Goal: Information Seeking & Learning: Learn about a topic

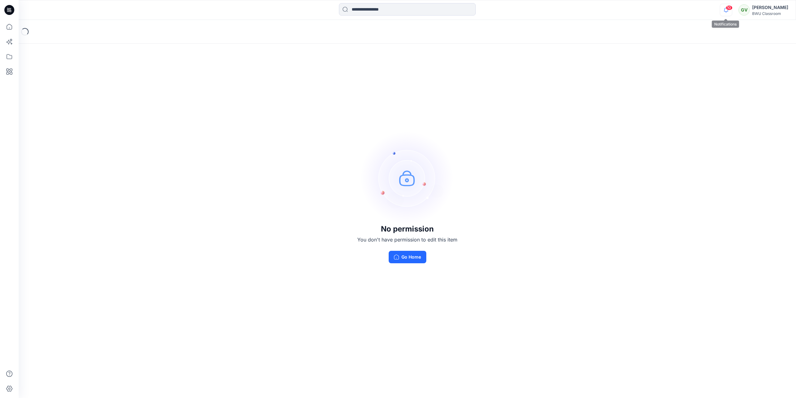
click at [728, 10] on icon "button" at bounding box center [726, 10] width 12 height 12
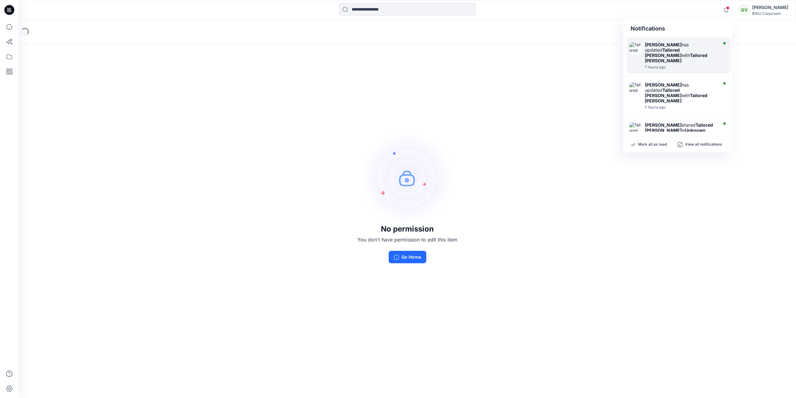
click at [676, 46] on strong "[PERSON_NAME]" at bounding box center [663, 44] width 37 height 5
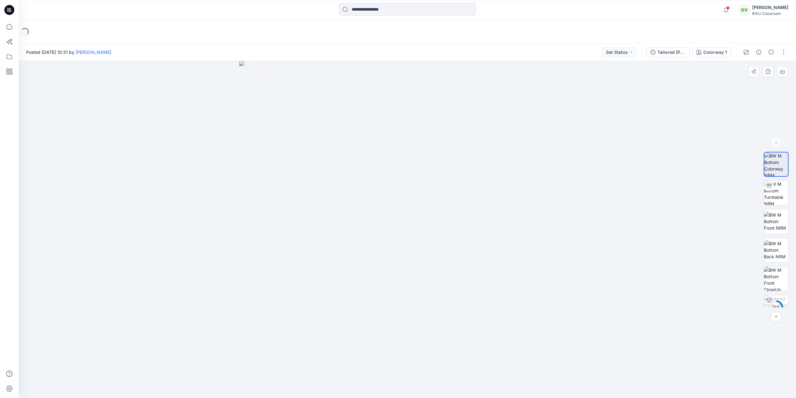
drag, startPoint x: 428, startPoint y: 215, endPoint x: 523, endPoint y: 209, distance: 95.1
click at [480, 210] on img at bounding box center [407, 229] width 337 height 337
click at [772, 190] on img at bounding box center [776, 193] width 24 height 24
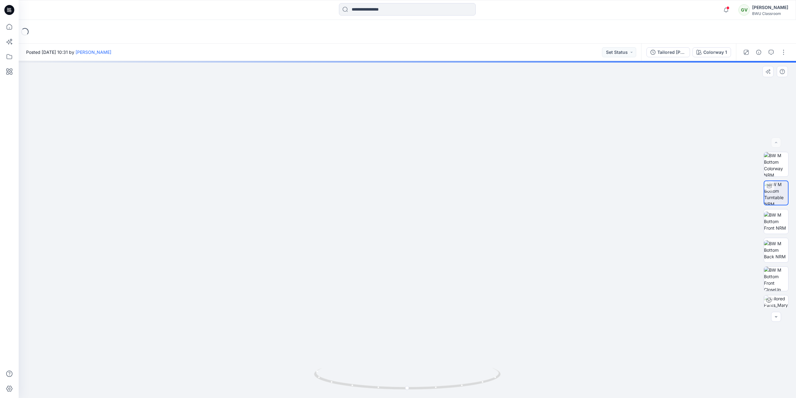
drag, startPoint x: 436, startPoint y: 104, endPoint x: 445, endPoint y: 218, distance: 113.8
click at [445, 218] on img at bounding box center [407, 198] width 689 height 399
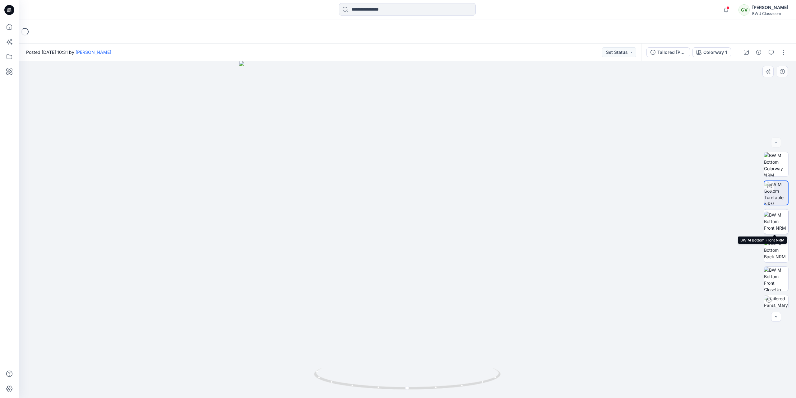
click at [775, 224] on img at bounding box center [776, 222] width 24 height 20
click at [776, 249] on img at bounding box center [776, 250] width 24 height 20
click at [777, 271] on img at bounding box center [776, 279] width 24 height 24
click at [726, 12] on icon "button" at bounding box center [726, 10] width 12 height 12
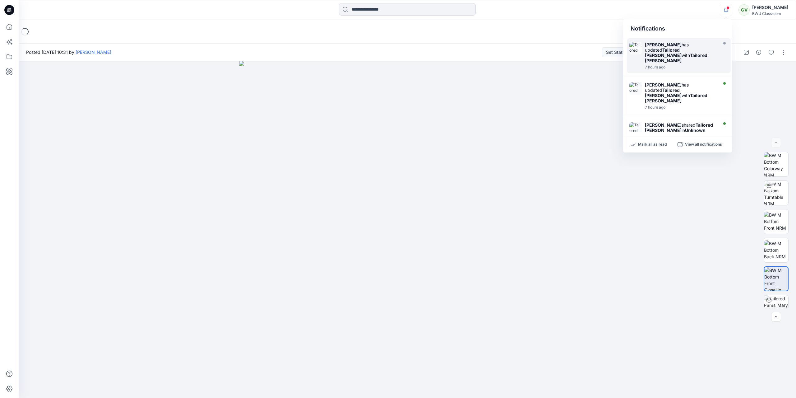
click at [726, 12] on icon "button" at bounding box center [726, 10] width 12 height 12
